Goal: Find specific page/section: Find specific page/section

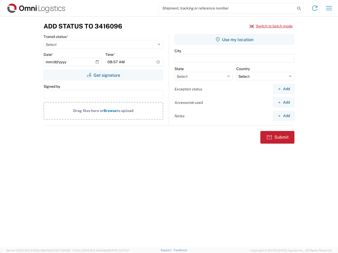
click at [227, 8] on input "search" at bounding box center [226, 8] width 137 height 10
click at [299, 8] on icon at bounding box center [298, 8] width 7 height 7
click at [315, 8] on icon at bounding box center [314, 8] width 8 height 8
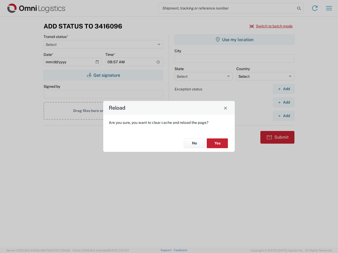
click at [329, 8] on div "Reload Are you sure, you want to clear cache and reload the page? No Yes" at bounding box center [169, 126] width 338 height 253
click at [271, 26] on div "Reload Are you sure, you want to clear cache and reload the page? No Yes" at bounding box center [169, 126] width 338 height 253
click at [103, 75] on div "Reload Are you sure, you want to clear cache and reload the page? No Yes" at bounding box center [169, 126] width 338 height 253
click at [234, 40] on div "Reload Are you sure, you want to clear cache and reload the page? No Yes" at bounding box center [169, 126] width 338 height 253
click at [284, 89] on div "Reload Are you sure, you want to clear cache and reload the page? No Yes" at bounding box center [169, 126] width 338 height 253
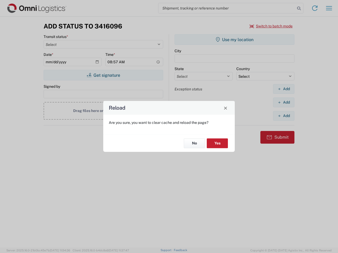
click at [284, 102] on div "Reload Are you sure, you want to clear cache and reload the page? No Yes" at bounding box center [169, 126] width 338 height 253
click at [284, 116] on div "Reload Are you sure, you want to clear cache and reload the page? No Yes" at bounding box center [169, 126] width 338 height 253
